Goal: Task Accomplishment & Management: Use online tool/utility

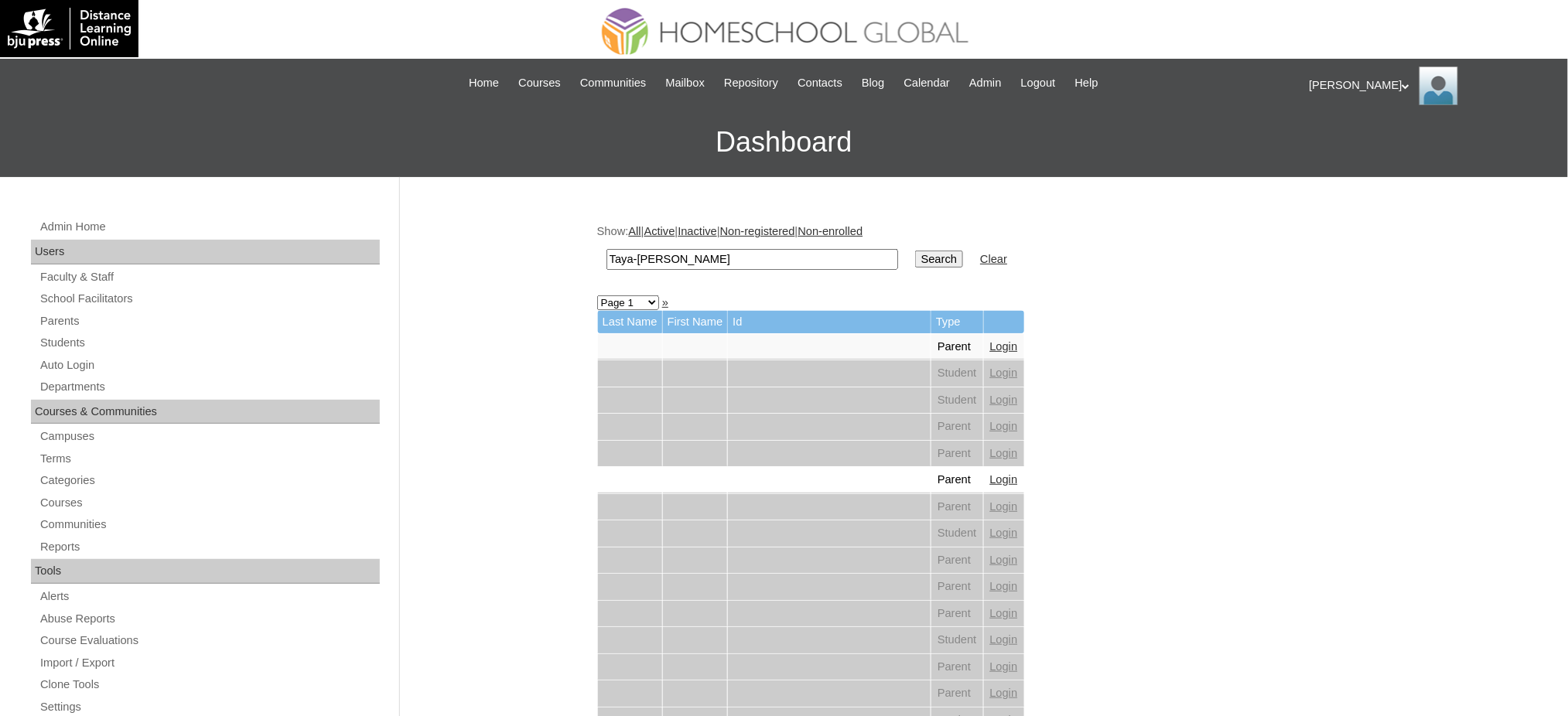
type input "Taya-Grace Elissa"
click at [915, 252] on input "Search" at bounding box center [939, 259] width 48 height 17
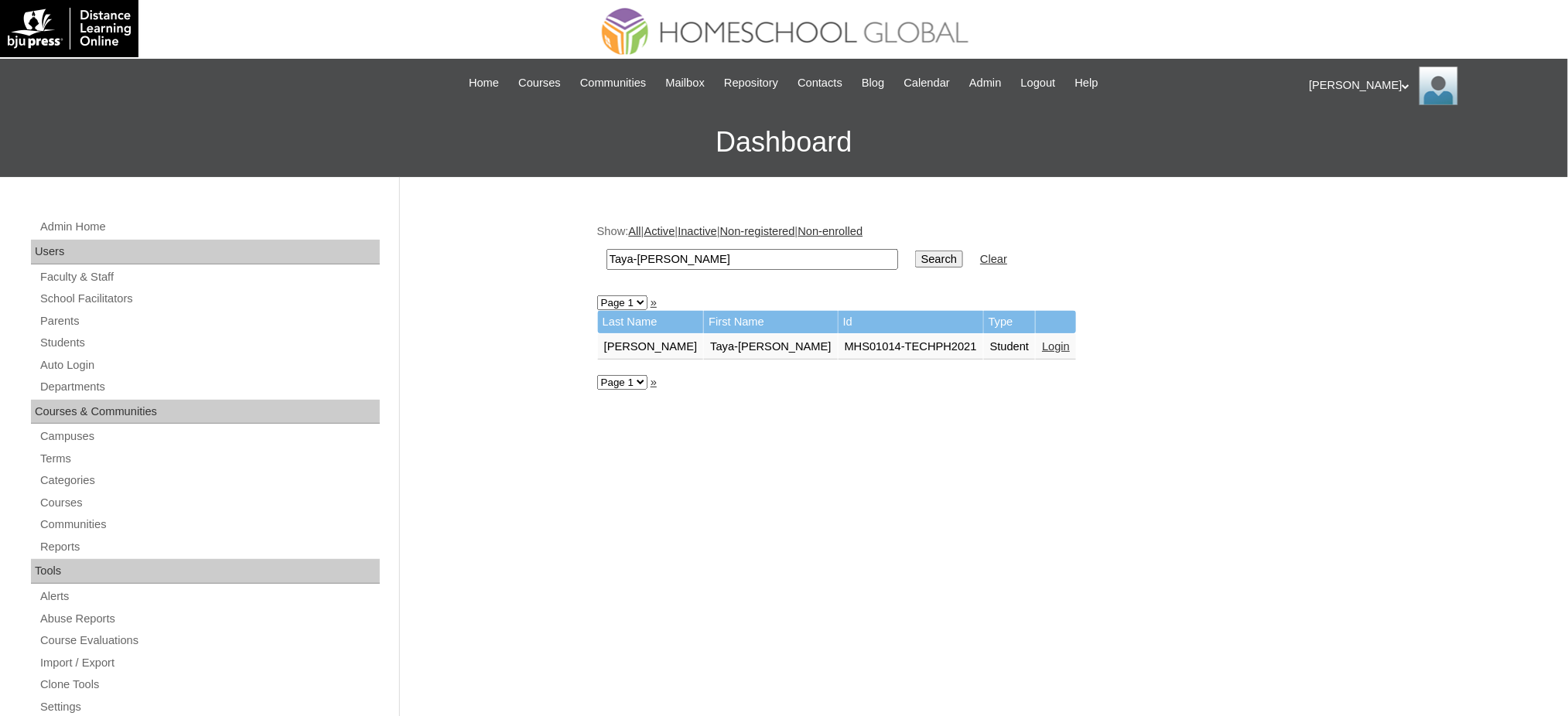
click at [1042, 340] on link "Login" at bounding box center [1056, 346] width 28 height 12
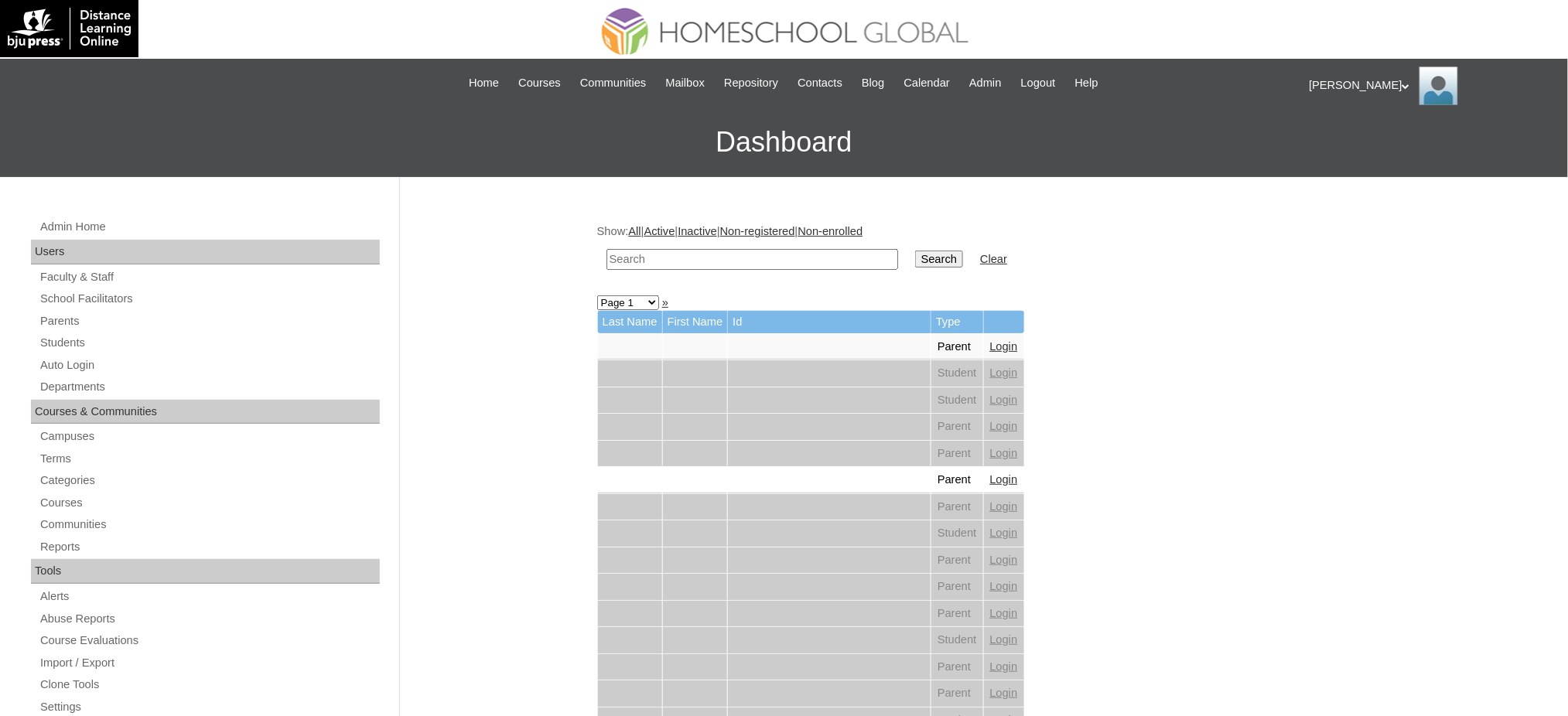
click at [728, 255] on input "text" at bounding box center [752, 259] width 292 height 20
paste input "Matthew Gideon"
type input "Matthew Gideon"
click at [915, 259] on input "Search" at bounding box center [939, 259] width 48 height 17
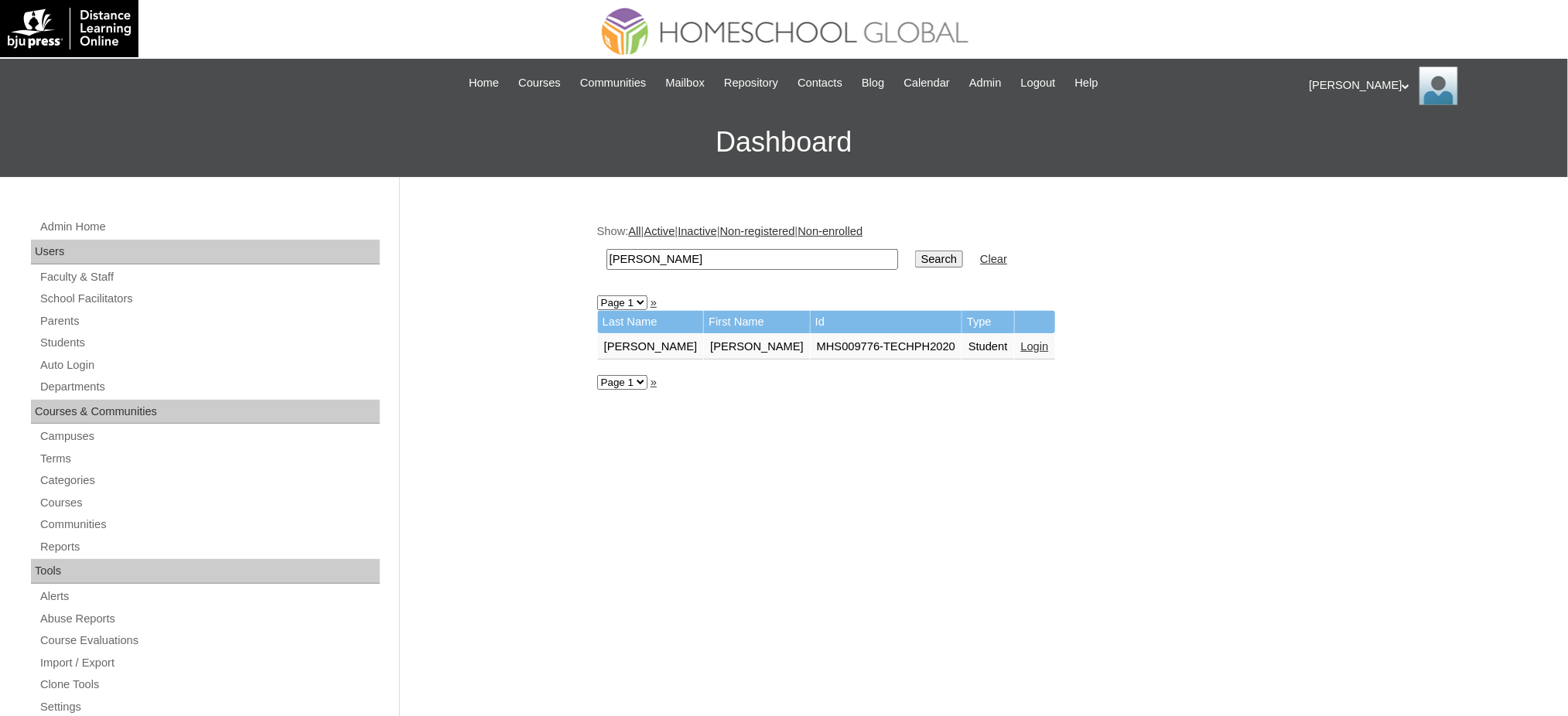
click at [1021, 342] on link "Login" at bounding box center [1035, 346] width 28 height 12
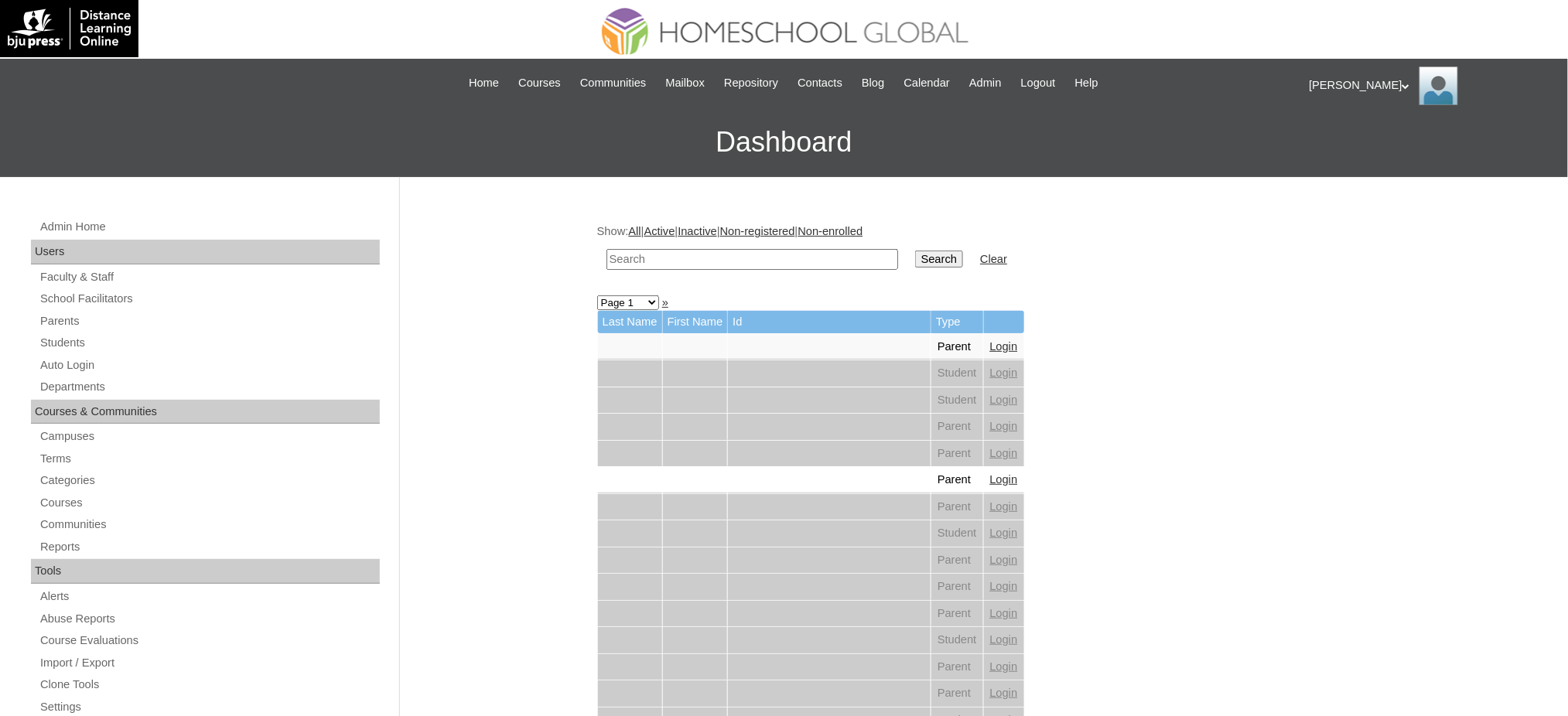
click at [764, 265] on input "text" at bounding box center [752, 259] width 292 height 20
click at [833, 264] on input "v" at bounding box center [752, 259] width 292 height 20
paste input "Iguan"
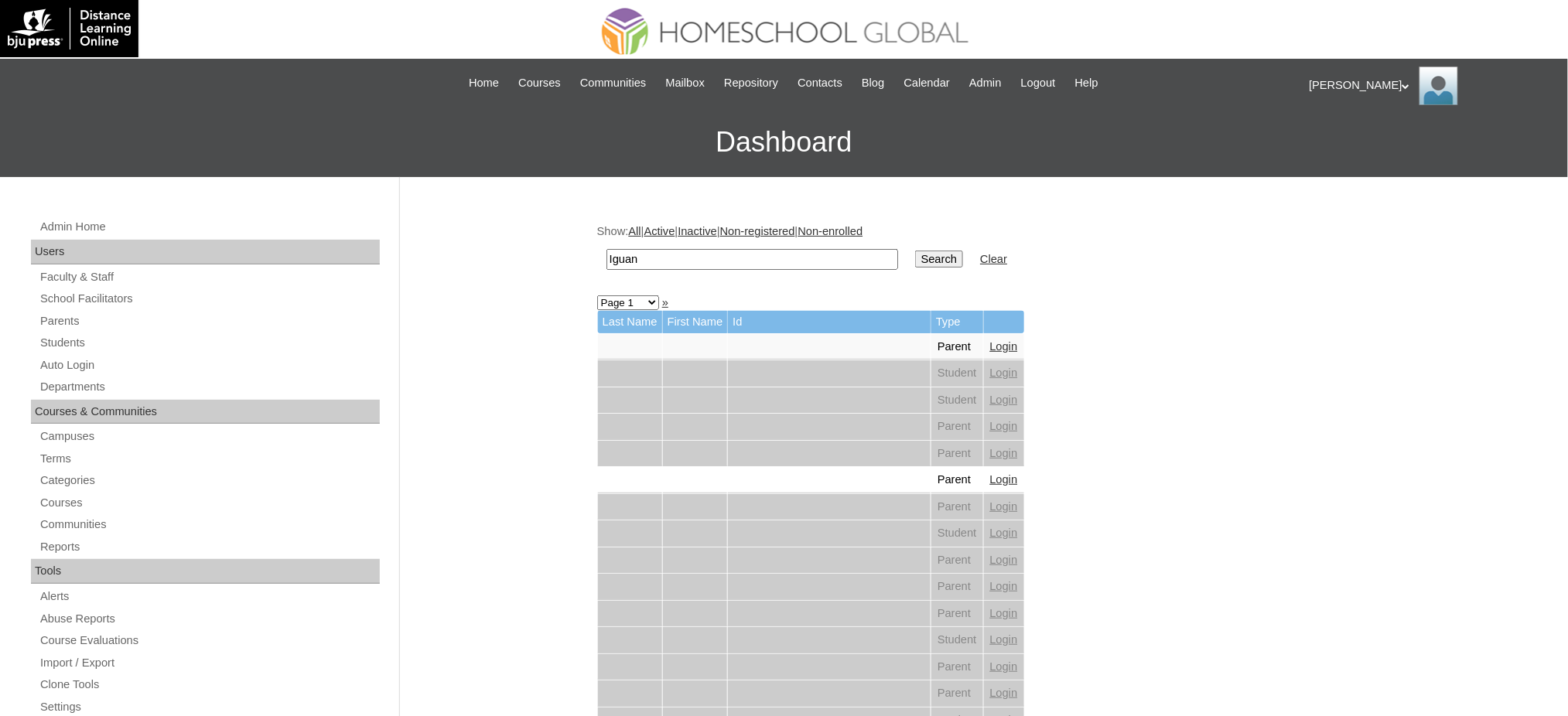
type input "Iguan"
click at [915, 259] on input "Search" at bounding box center [939, 259] width 48 height 17
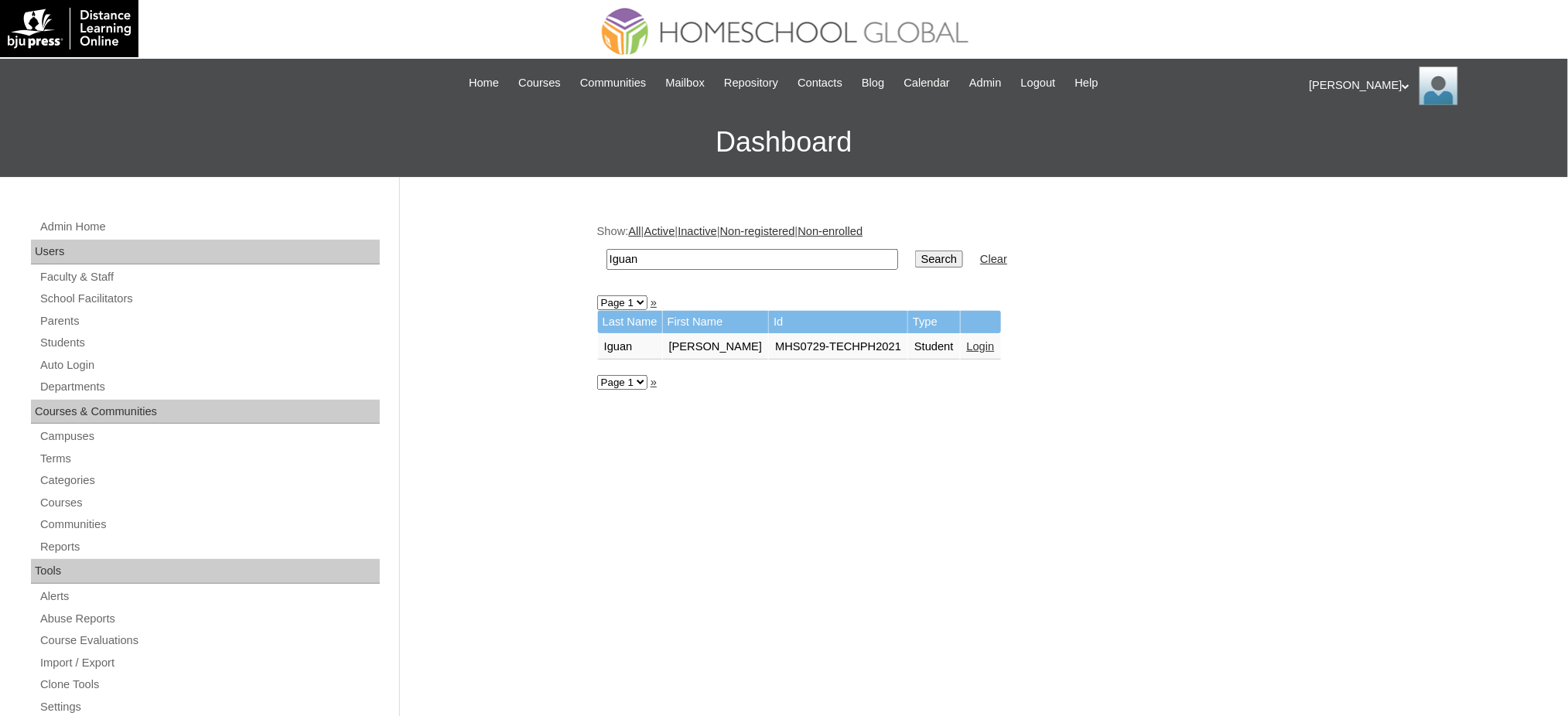
click at [967, 340] on link "Login" at bounding box center [981, 346] width 28 height 12
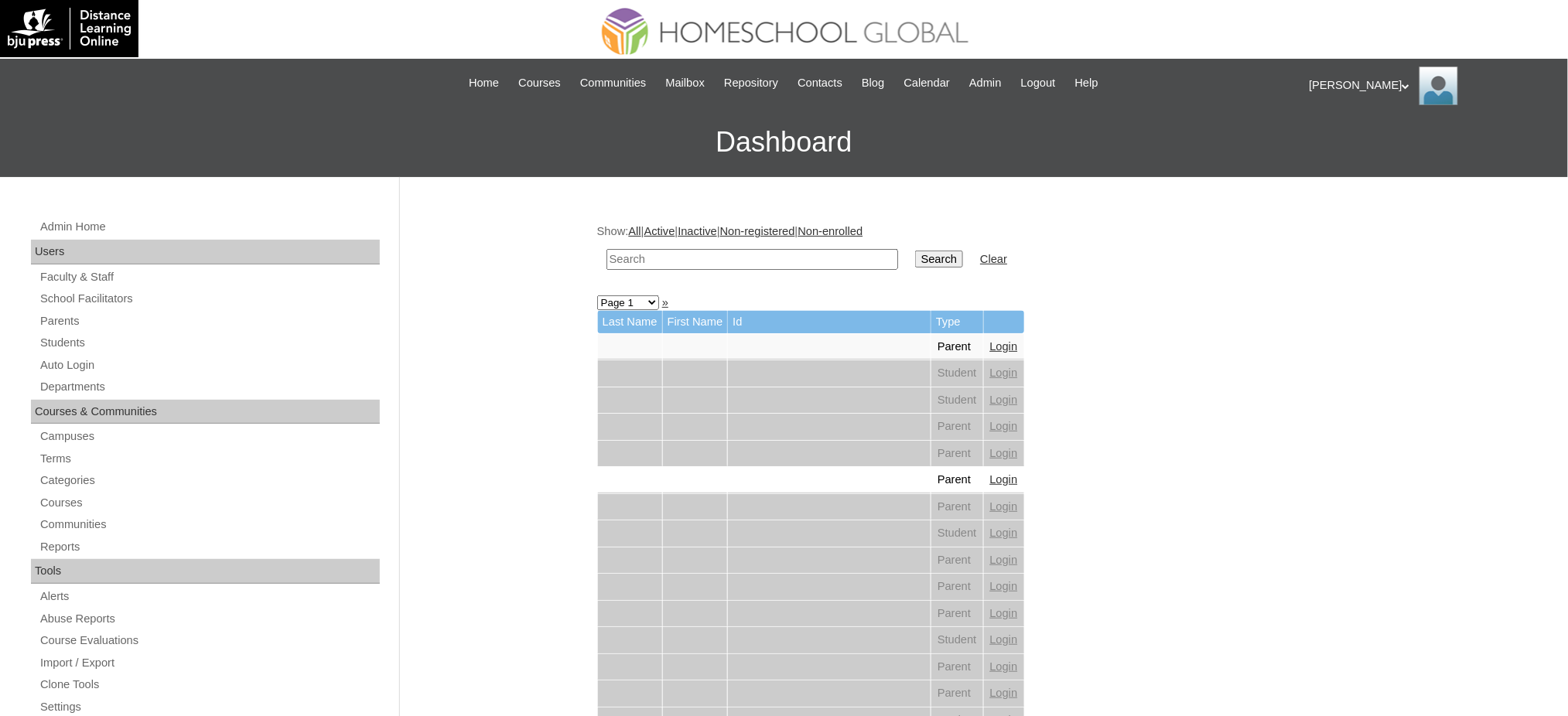
click at [802, 257] on input "text" at bounding box center [752, 259] width 292 height 20
paste input "Estalani"
type input "Estalani"
click at [915, 264] on input "Search" at bounding box center [939, 259] width 48 height 17
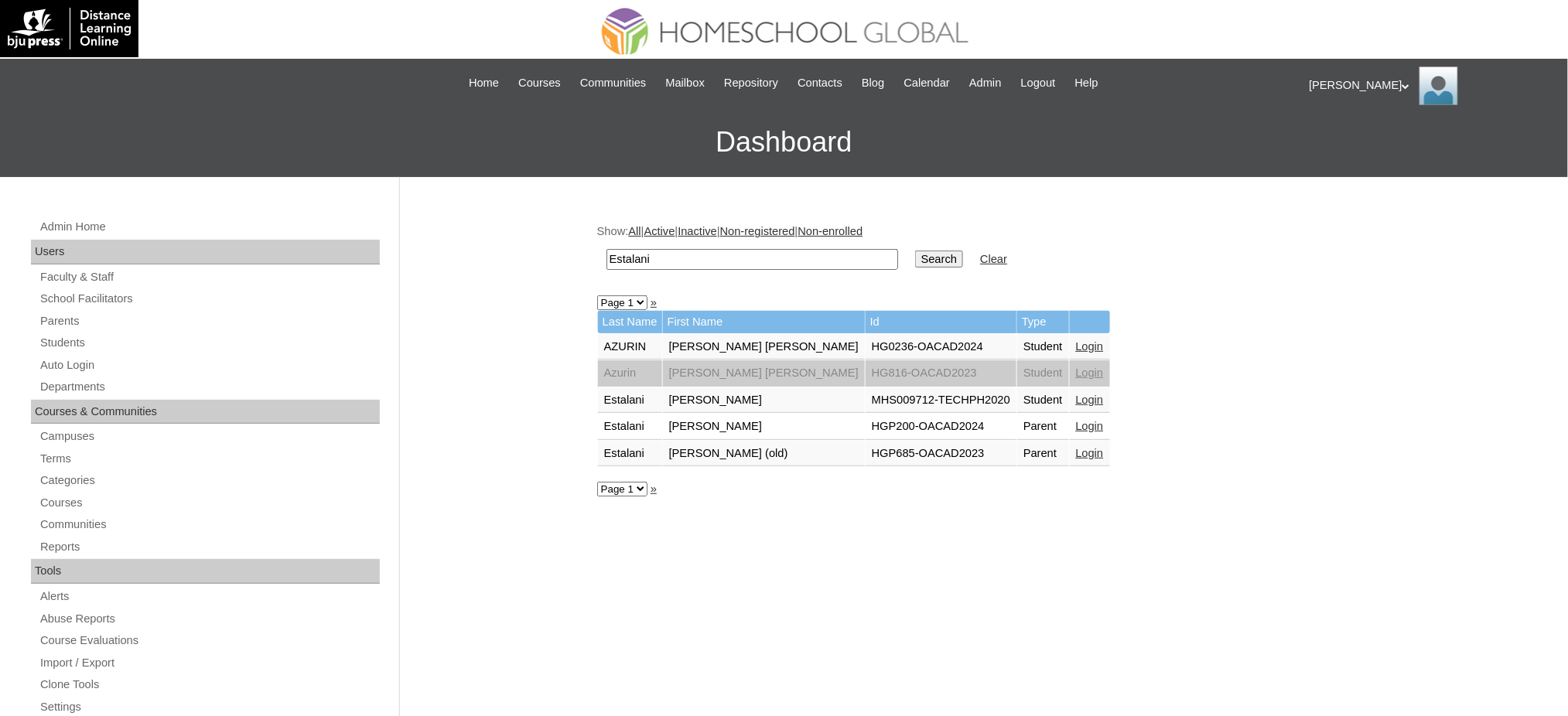
click at [1076, 393] on link "Login" at bounding box center [1090, 399] width 28 height 12
